Goal: Information Seeking & Learning: Learn about a topic

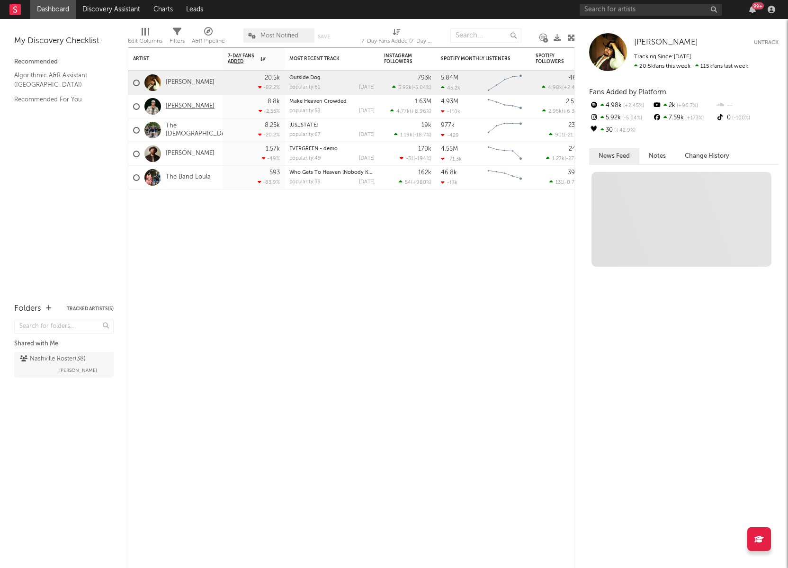
click at [186, 108] on link "[PERSON_NAME]" at bounding box center [190, 106] width 49 height 8
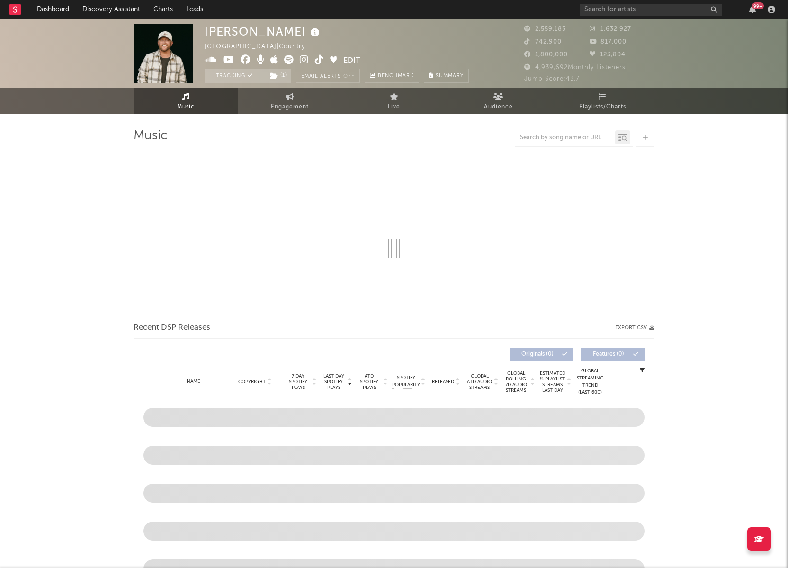
select select "6m"
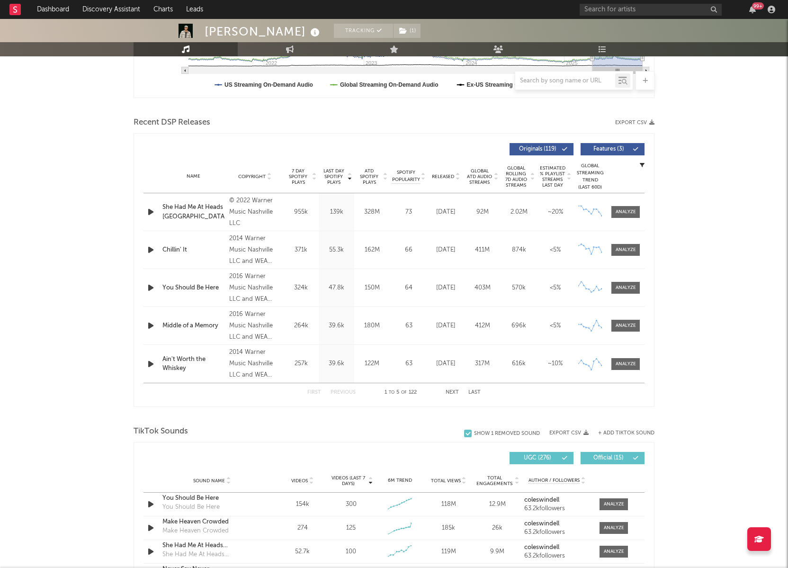
scroll to position [288, 0]
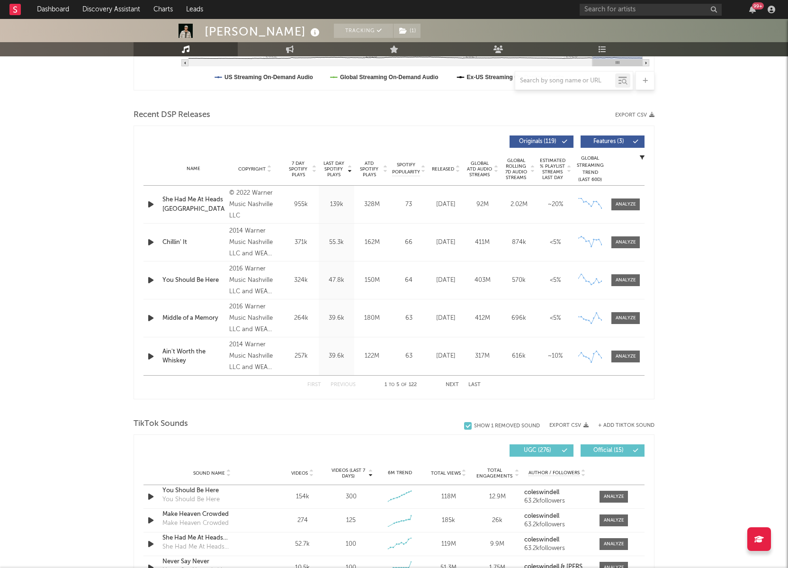
click at [452, 383] on button "Next" at bounding box center [452, 384] width 13 height 5
click at [629, 242] on div at bounding box center [626, 242] width 20 height 7
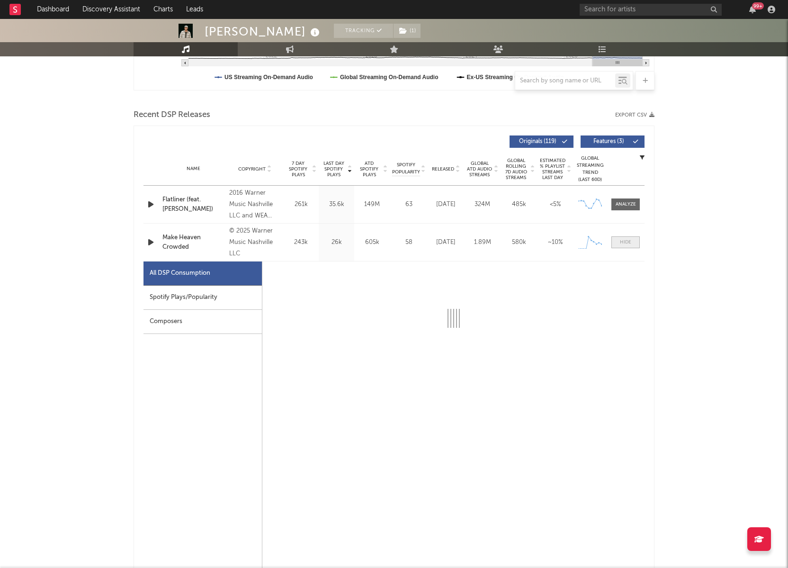
select select "1w"
